Goal: Information Seeking & Learning: Learn about a topic

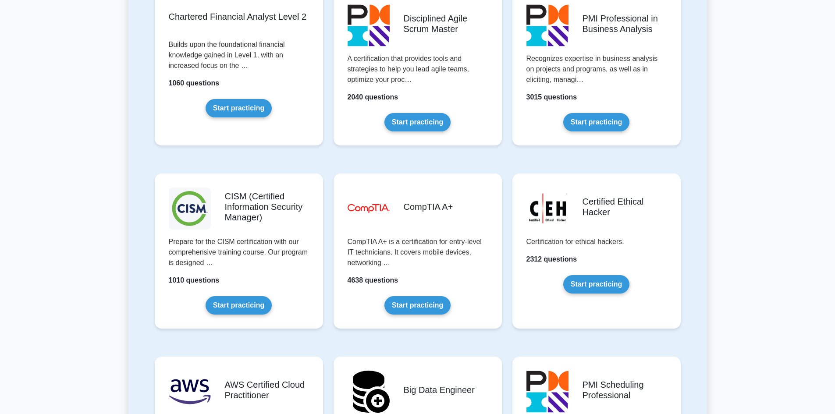
scroll to position [1139, 0]
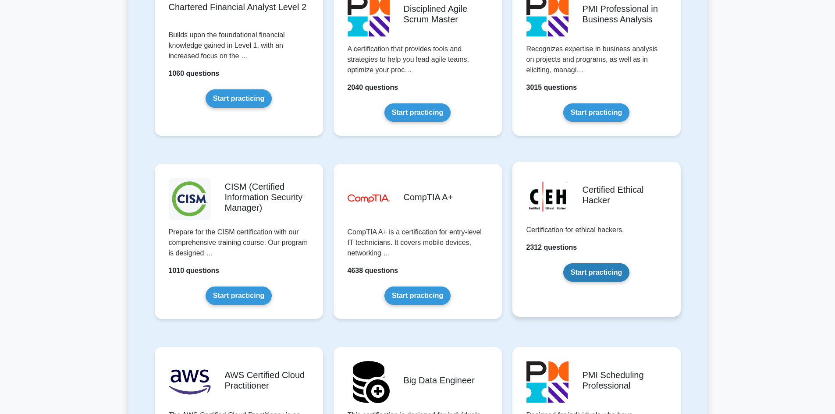
click at [589, 274] on link "Start practicing" at bounding box center [596, 272] width 66 height 18
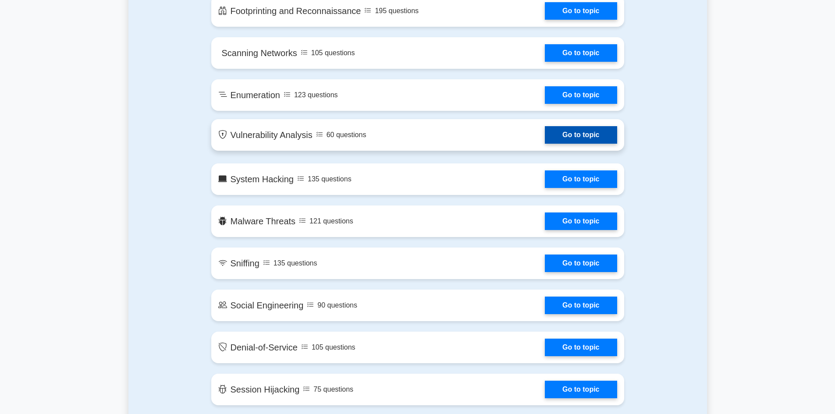
scroll to position [701, 0]
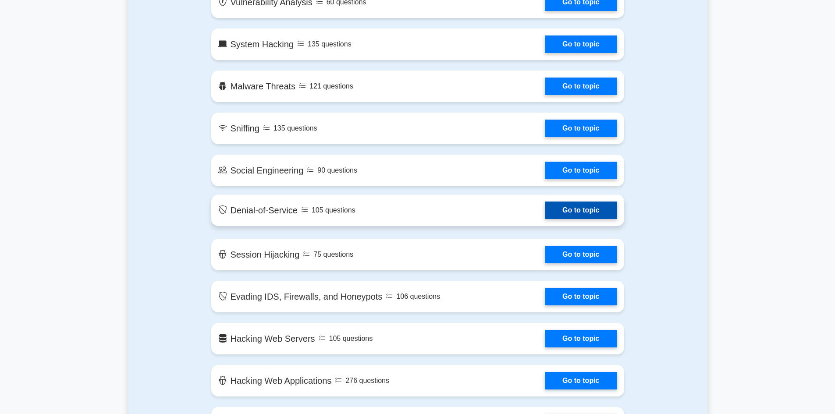
click at [585, 213] on link "Go to topic" at bounding box center [581, 211] width 72 height 18
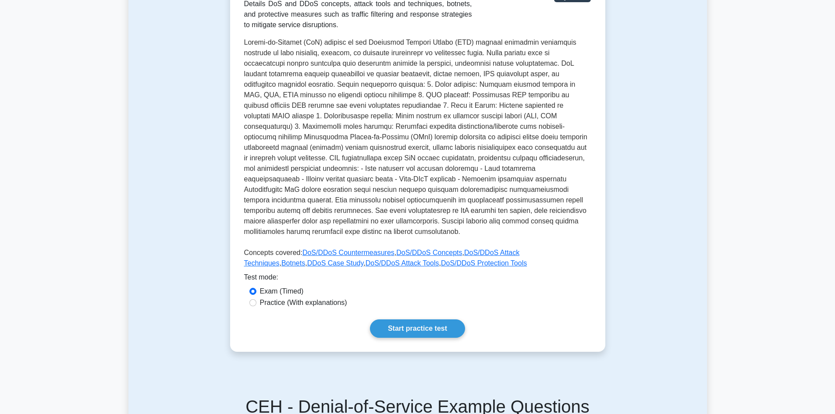
scroll to position [175, 0]
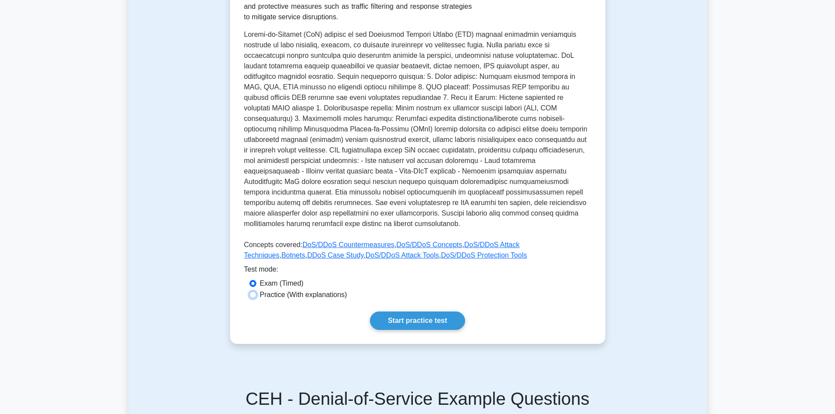
click at [255, 291] on input "Practice (With explanations)" at bounding box center [252, 294] width 7 height 7
radio input "true"
click at [408, 312] on link "Start practice test" at bounding box center [417, 321] width 95 height 18
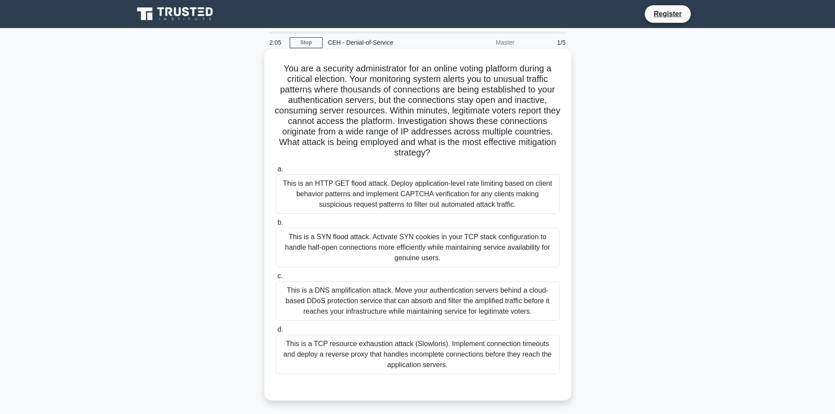
click at [407, 253] on div "This is a SYN flood attack. Activate SYN cookies in your TCP stack configuratio…" at bounding box center [418, 247] width 284 height 39
click at [276, 226] on input "b. This is a SYN flood attack. Activate SYN cookies in your TCP stack configura…" at bounding box center [276, 223] width 0 height 6
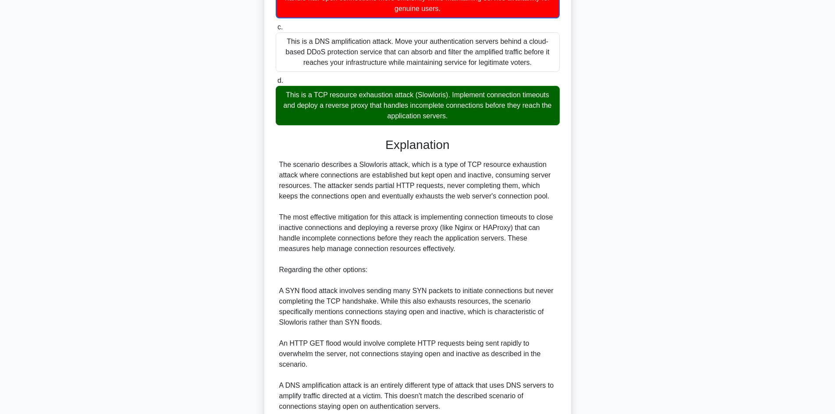
scroll to position [327, 0]
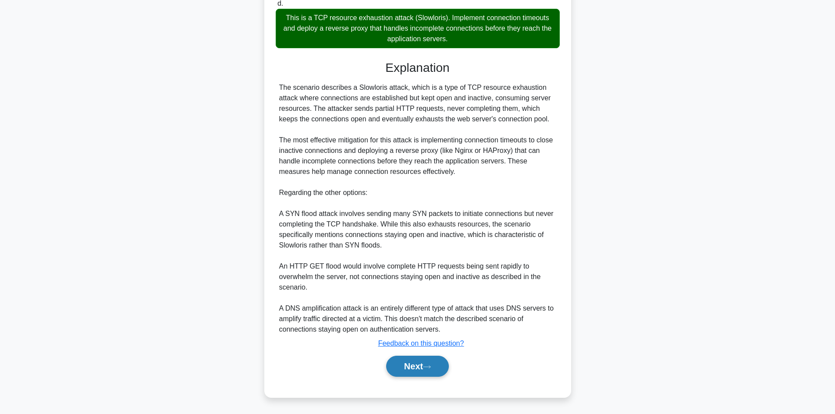
click at [433, 360] on button "Next" at bounding box center [417, 366] width 63 height 21
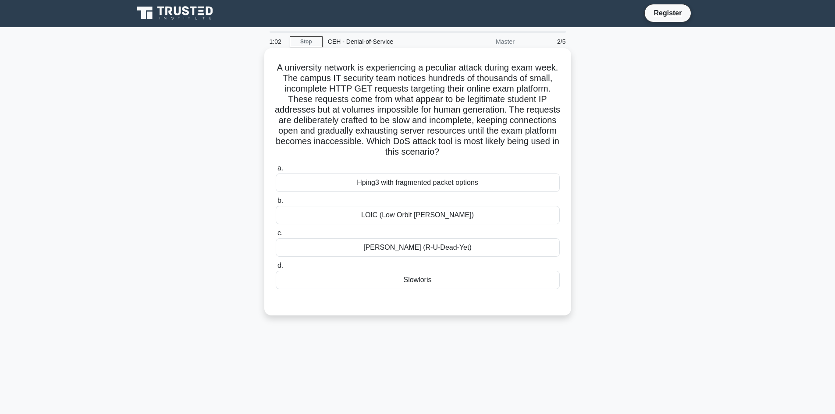
scroll to position [0, 0]
